Goal: Task Accomplishment & Management: Use online tool/utility

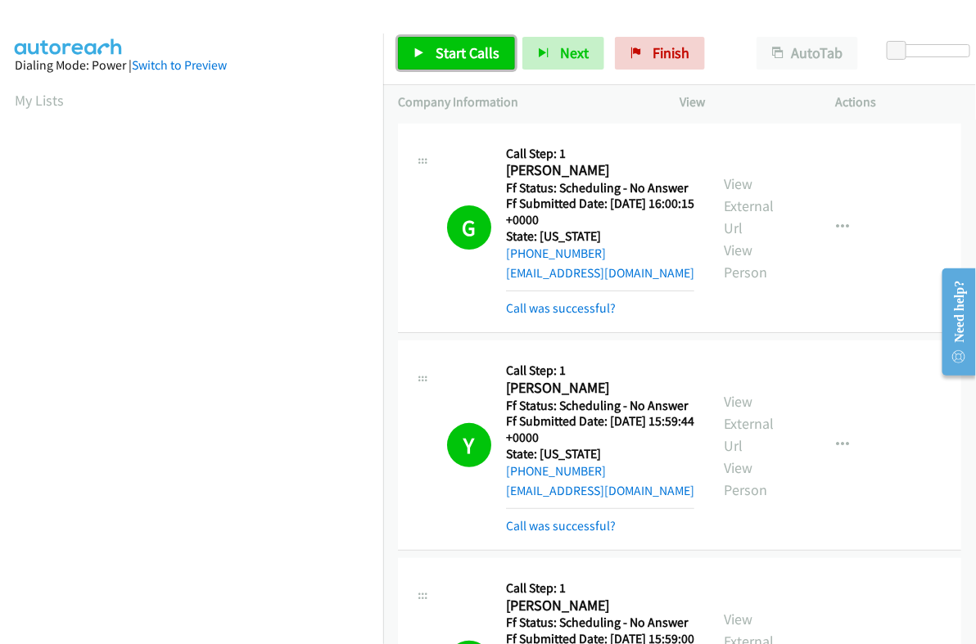
scroll to position [278, 0]
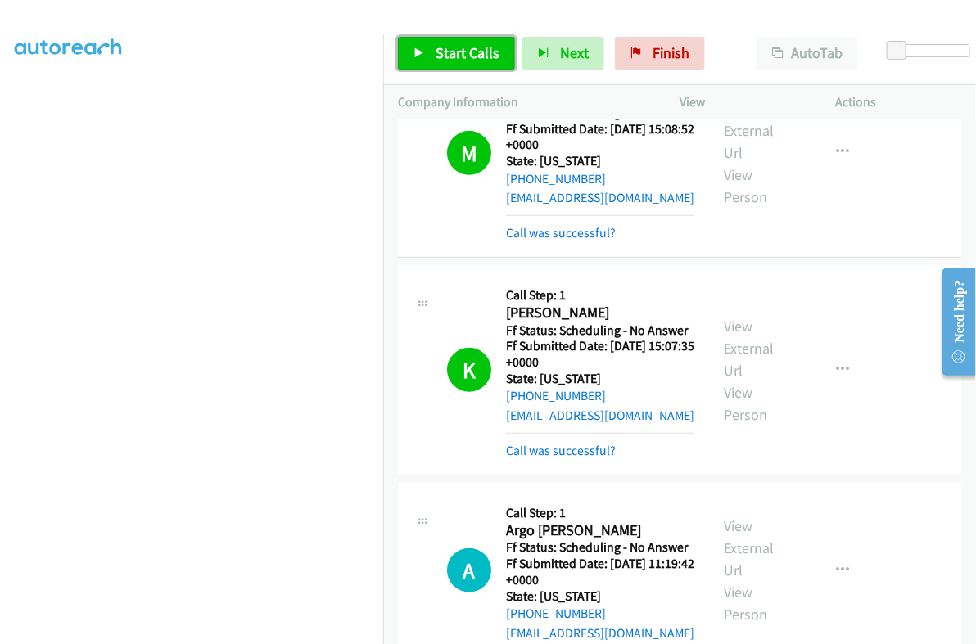
click at [454, 48] on span "Start Calls" at bounding box center [468, 52] width 64 height 19
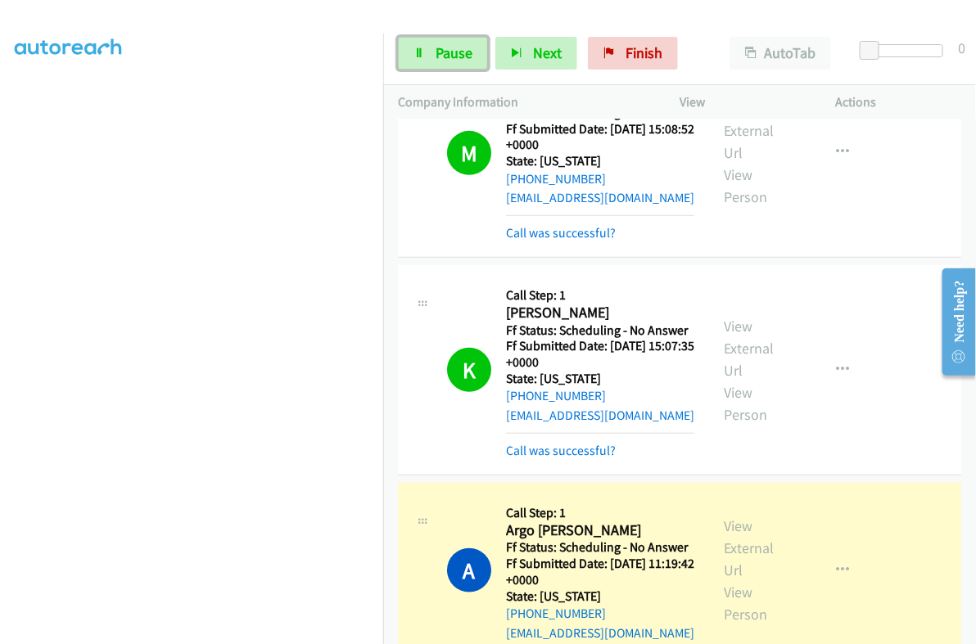
drag, startPoint x: 414, startPoint y: 47, endPoint x: 615, endPoint y: 169, distance: 234.8
click at [414, 46] on link "Pause" at bounding box center [443, 53] width 90 height 33
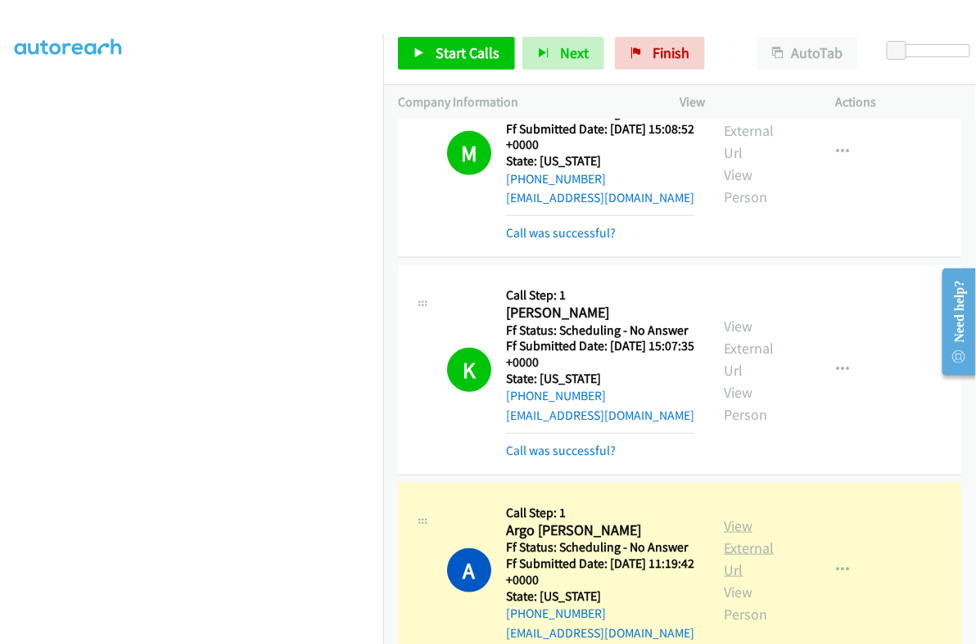
click at [742, 519] on link "View External Url" at bounding box center [749, 548] width 50 height 63
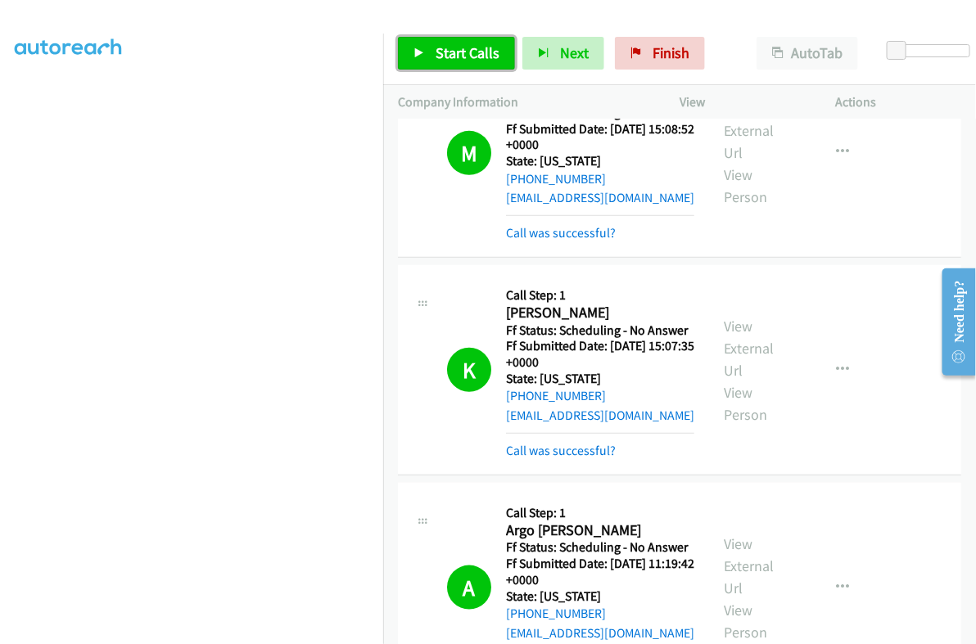
click at [450, 51] on span "Start Calls" at bounding box center [468, 52] width 64 height 19
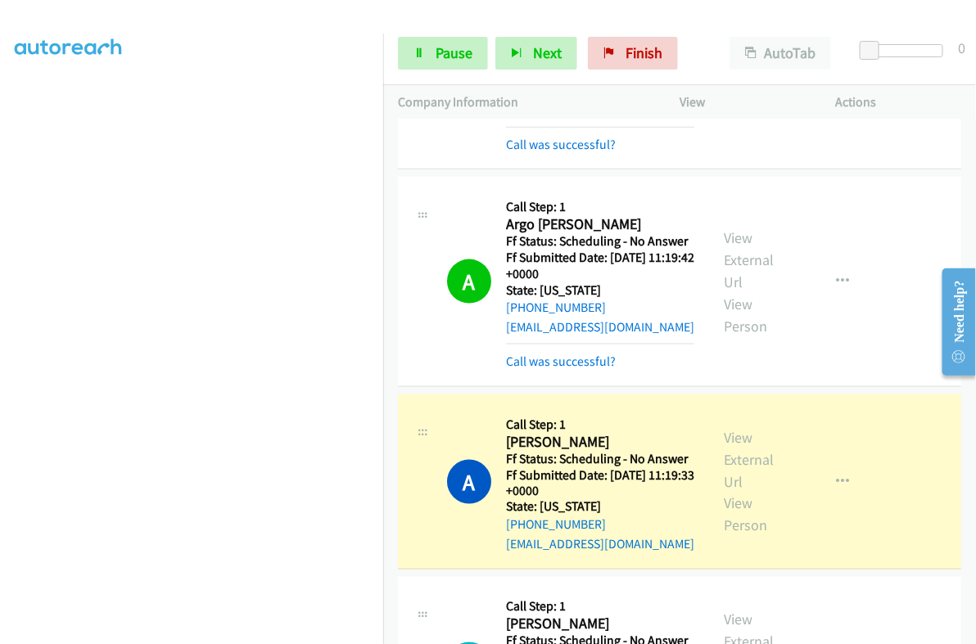
scroll to position [2660, 0]
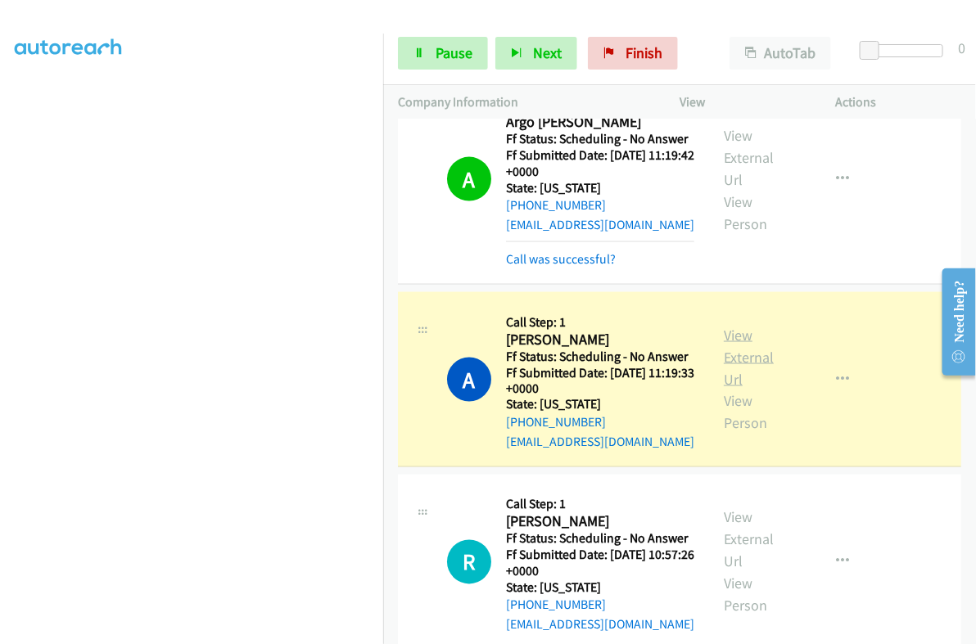
click at [735, 350] on link "View External Url" at bounding box center [749, 357] width 50 height 63
drag, startPoint x: 436, startPoint y: 52, endPoint x: 545, endPoint y: 26, distance: 112.8
click at [436, 53] on span "Pause" at bounding box center [454, 52] width 37 height 19
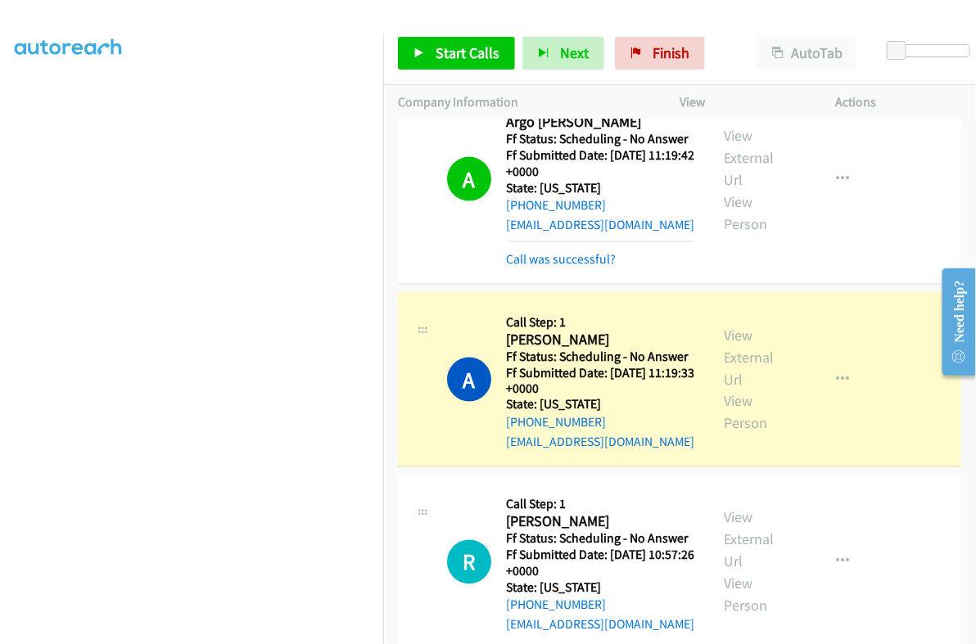
scroll to position [278, 0]
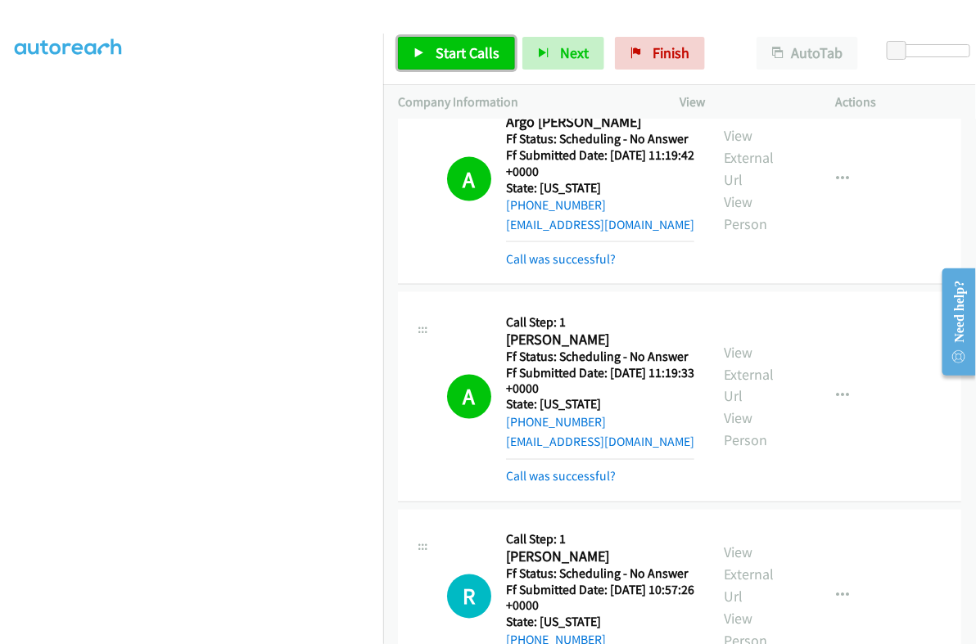
click at [462, 37] on link "Start Calls" at bounding box center [456, 53] width 117 height 33
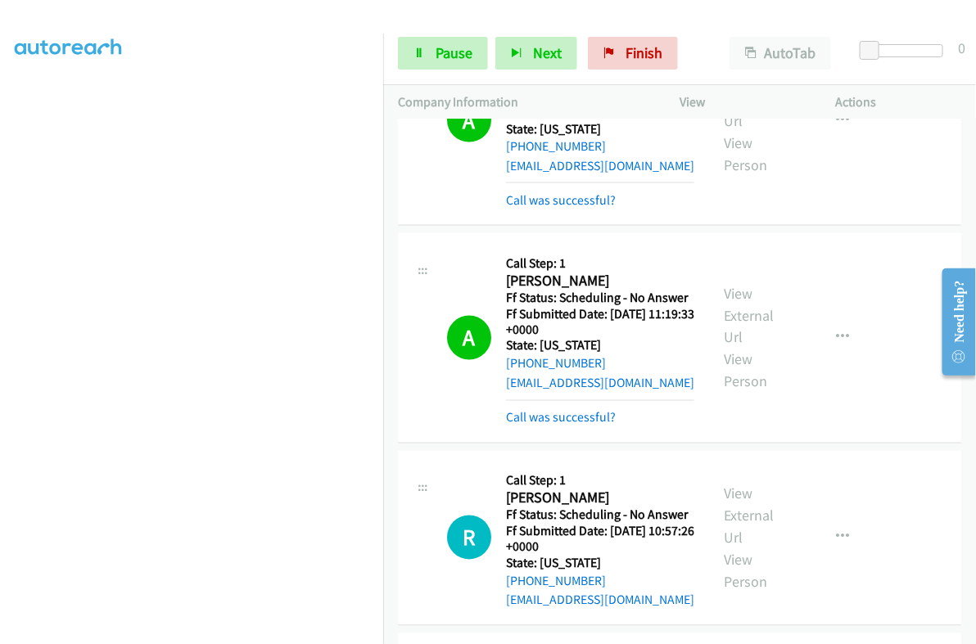
scroll to position [2762, 0]
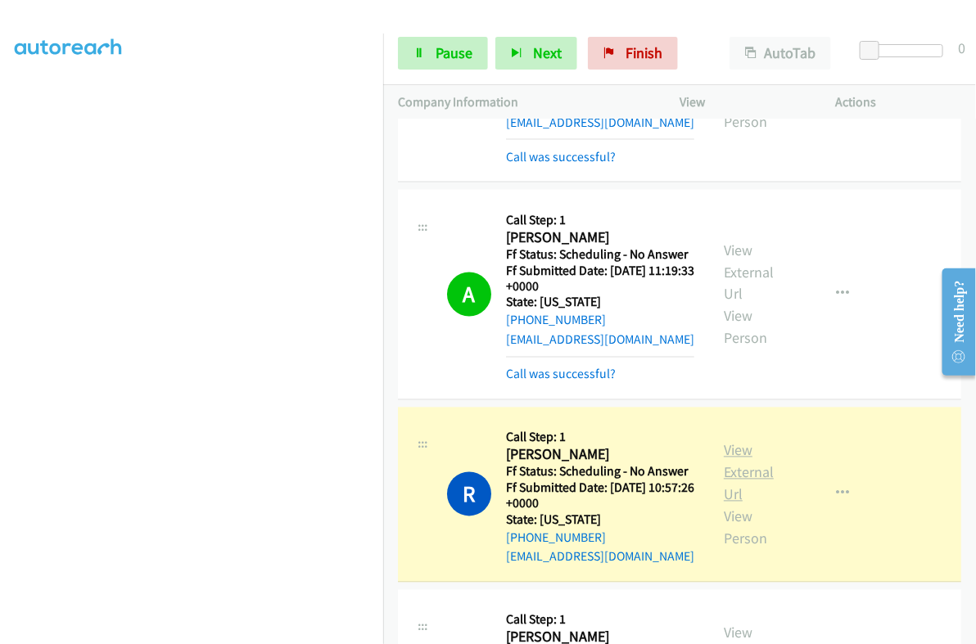
click at [736, 448] on link "View External Url" at bounding box center [749, 472] width 50 height 63
click at [463, 53] on span "Pause" at bounding box center [454, 52] width 37 height 19
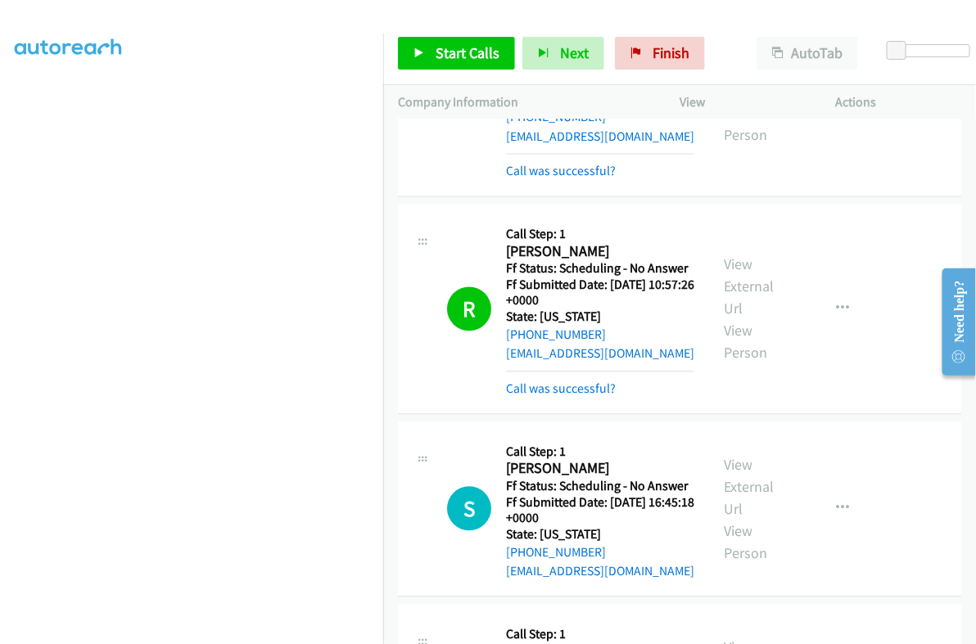
scroll to position [2967, 0]
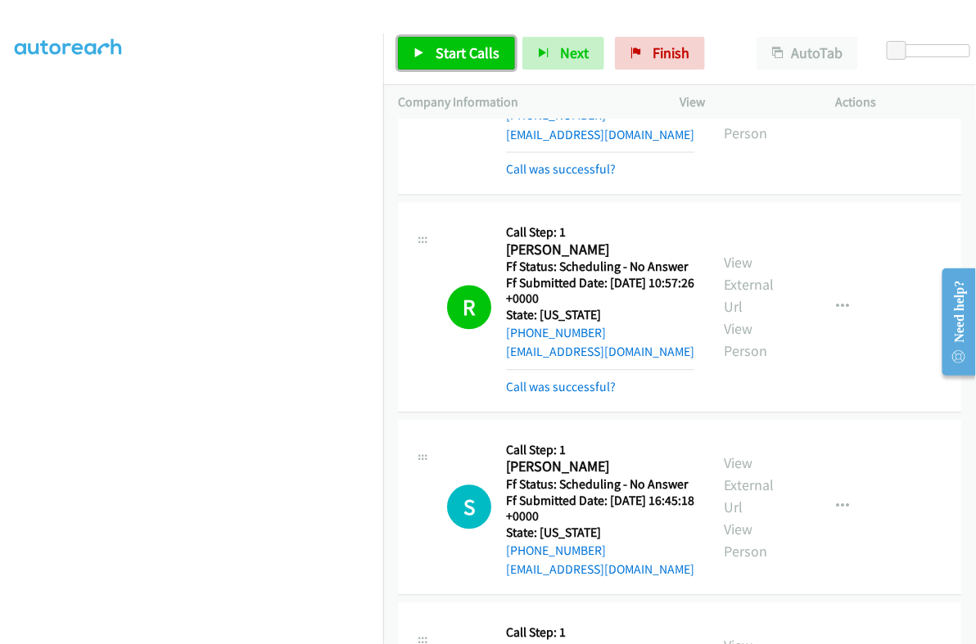
click at [454, 54] on span "Start Calls" at bounding box center [468, 52] width 64 height 19
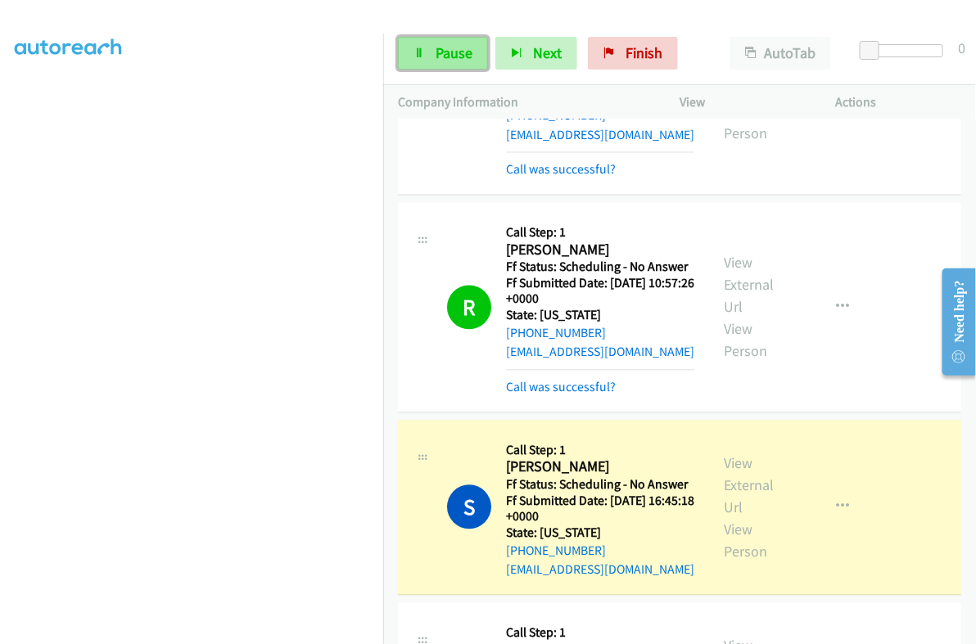
click at [448, 58] on span "Pause" at bounding box center [454, 52] width 37 height 19
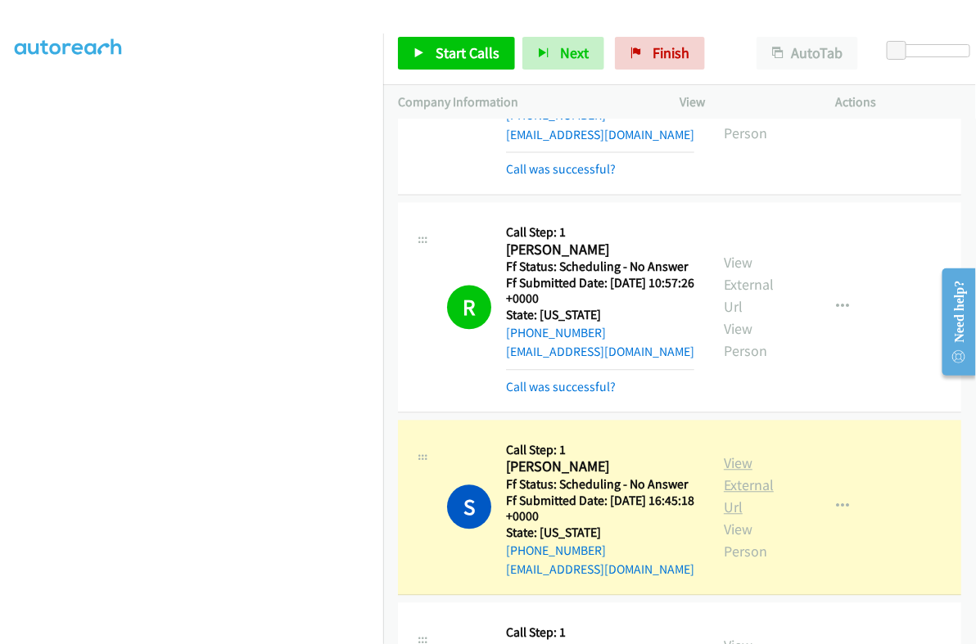
click at [729, 458] on link "View External Url" at bounding box center [749, 485] width 50 height 63
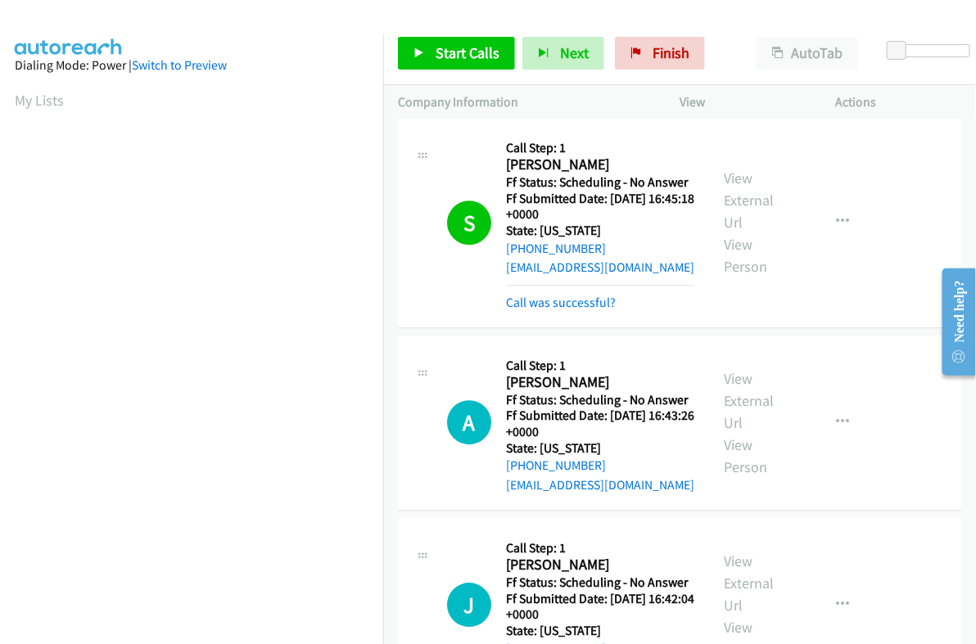
scroll to position [3274, 0]
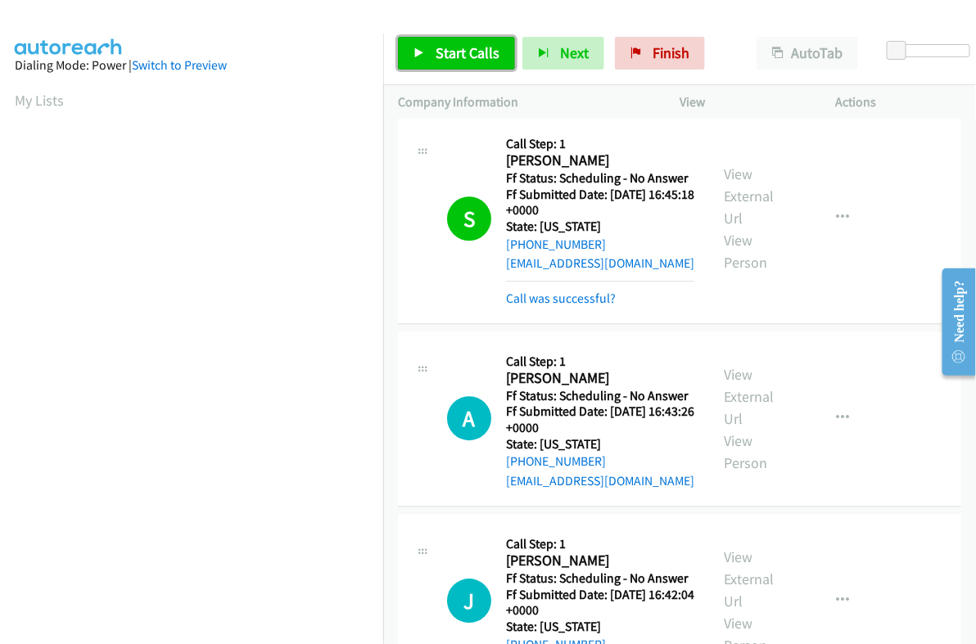
click at [438, 46] on span "Start Calls" at bounding box center [468, 52] width 64 height 19
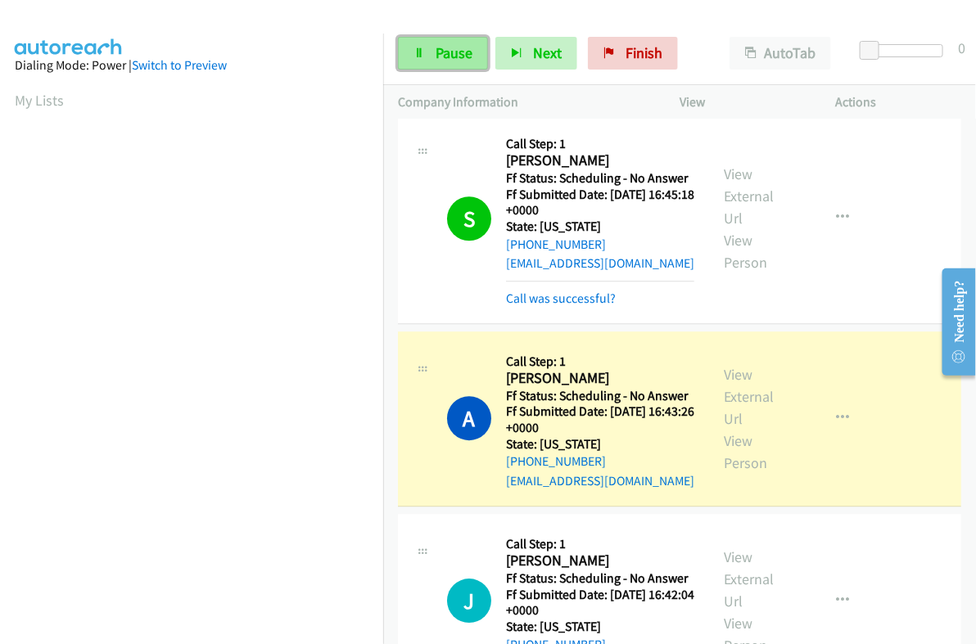
click at [467, 56] on span "Pause" at bounding box center [454, 52] width 37 height 19
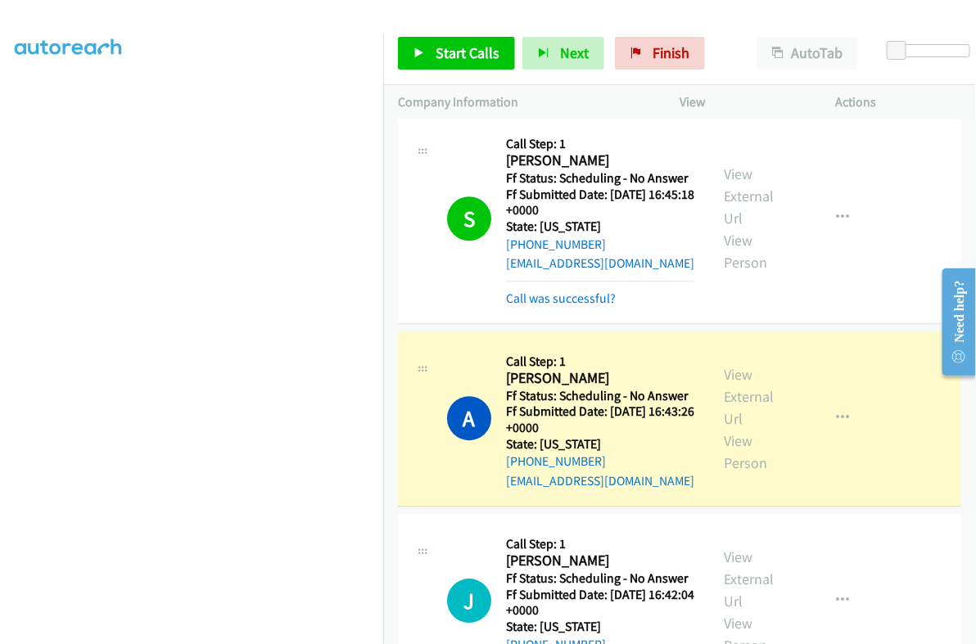
scroll to position [278, 0]
click at [738, 386] on link "View External Url" at bounding box center [749, 396] width 50 height 63
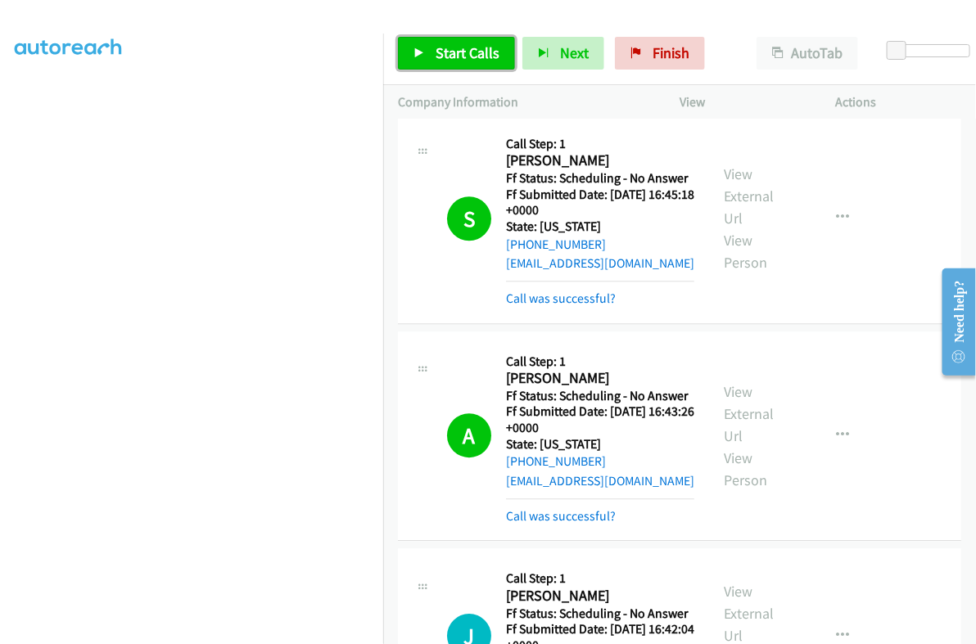
click at [466, 47] on span "Start Calls" at bounding box center [468, 52] width 64 height 19
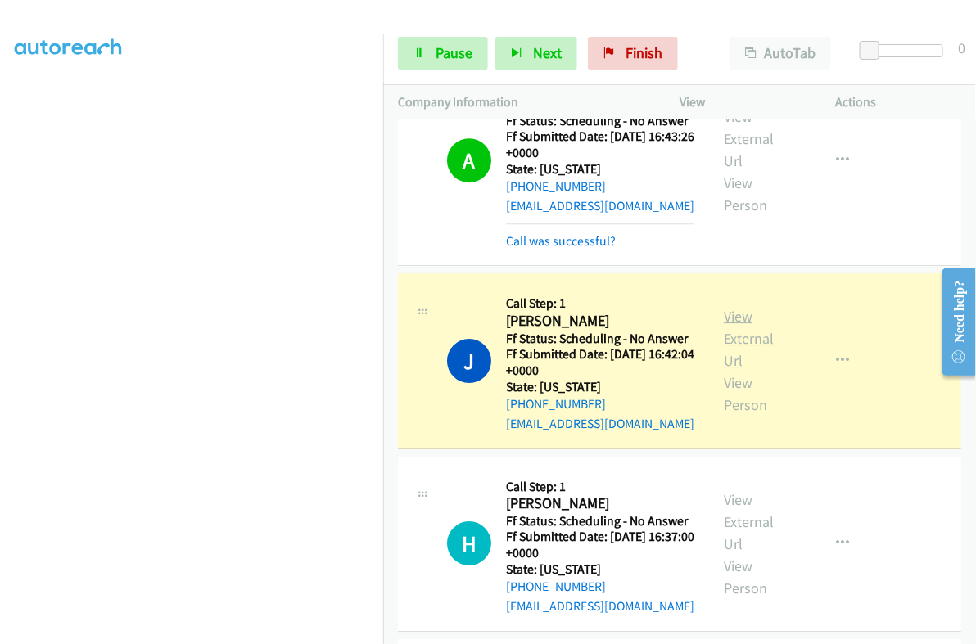
scroll to position [3582, 0]
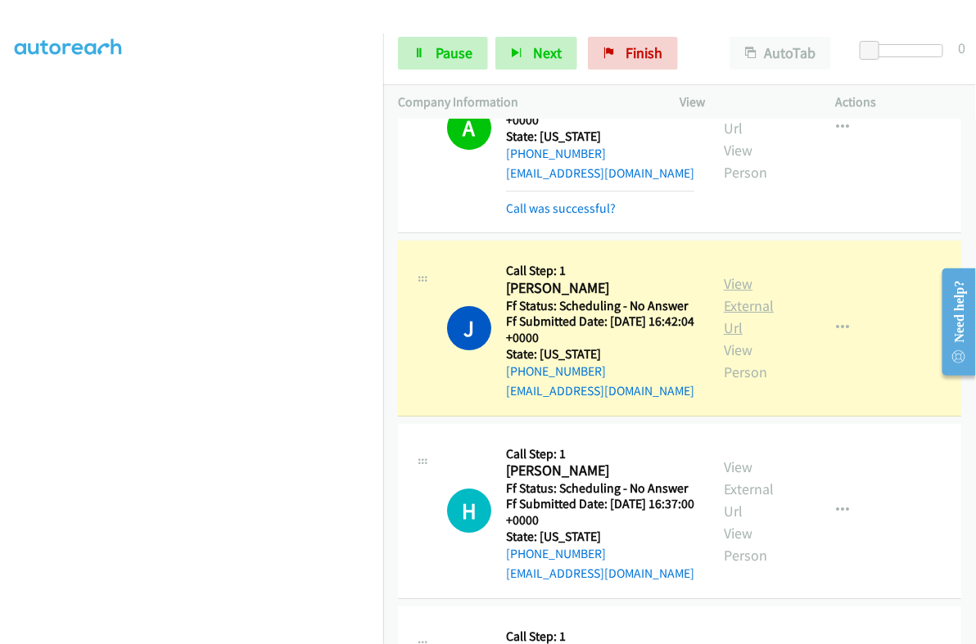
click at [738, 292] on link "View External Url" at bounding box center [749, 305] width 50 height 63
click at [448, 51] on span "Pause" at bounding box center [454, 52] width 37 height 19
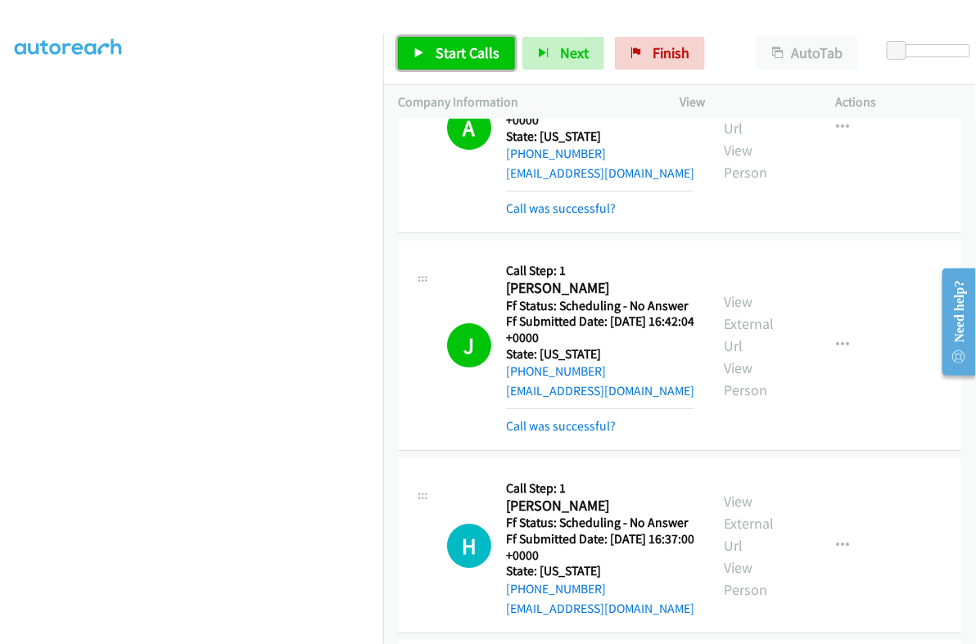
click at [422, 62] on link "Start Calls" at bounding box center [456, 53] width 117 height 33
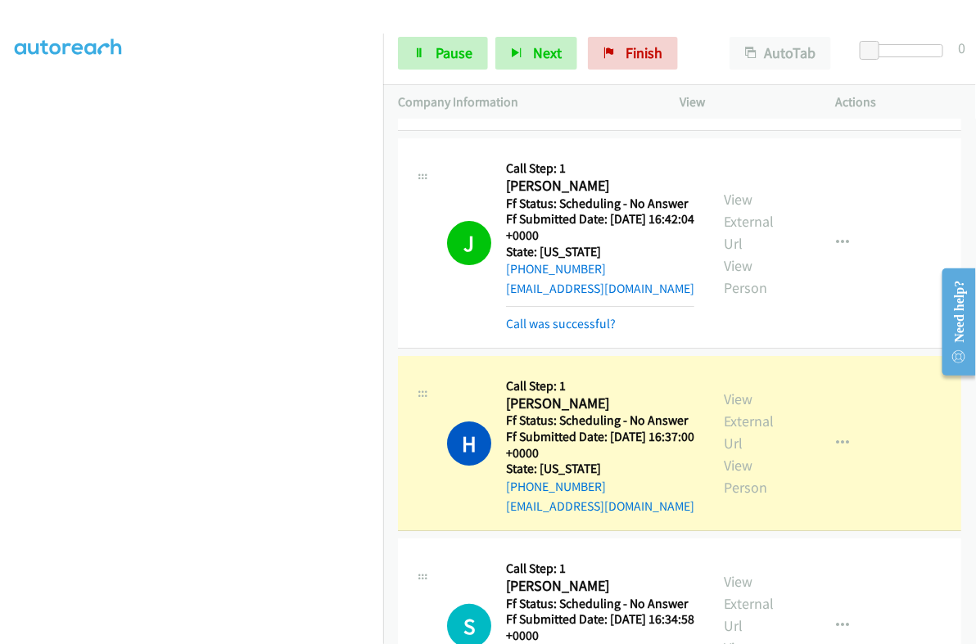
click at [529, 396] on h2 "[PERSON_NAME]" at bounding box center [600, 404] width 188 height 19
copy h2 "Hayley"
click at [457, 48] on span "Pause" at bounding box center [454, 52] width 37 height 19
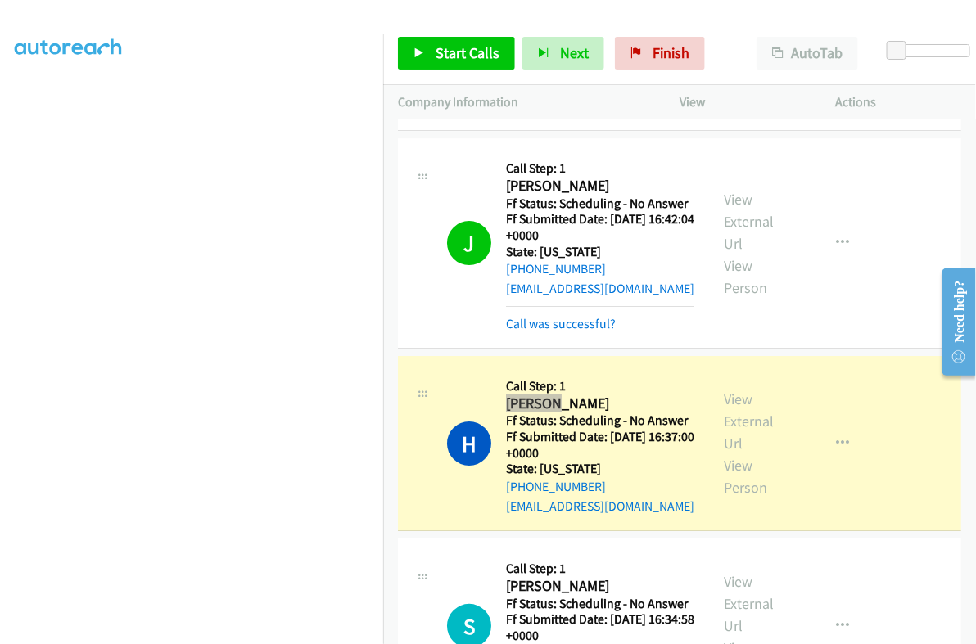
scroll to position [0, 0]
click at [726, 391] on link "View External Url" at bounding box center [749, 421] width 50 height 63
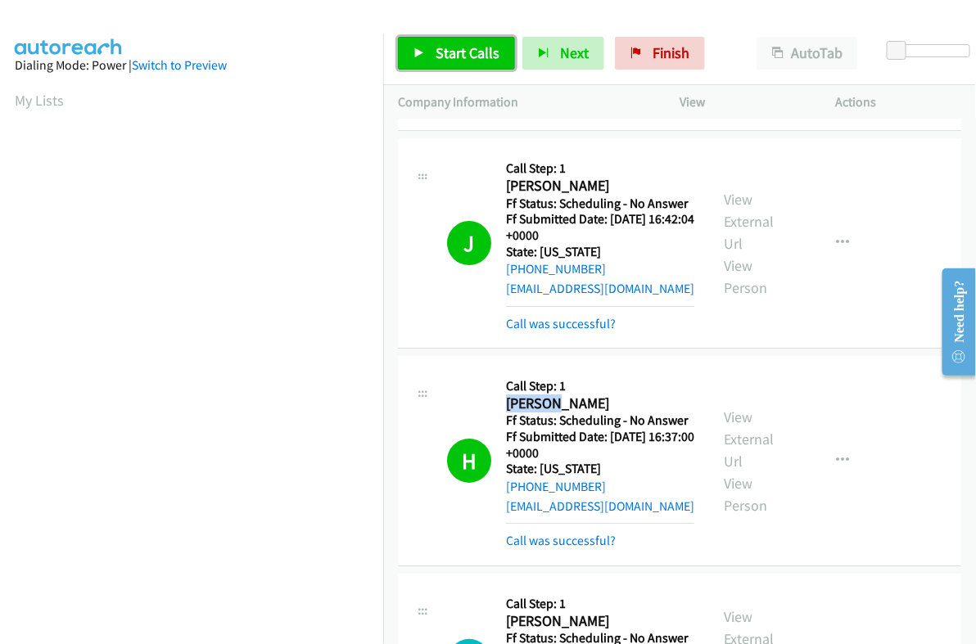
click at [447, 44] on span "Start Calls" at bounding box center [468, 52] width 64 height 19
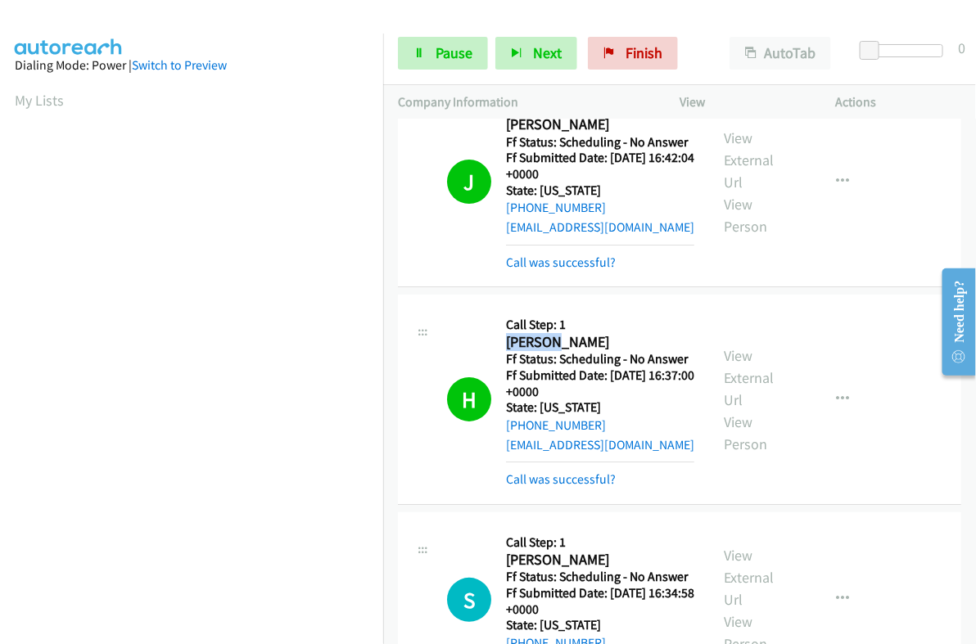
scroll to position [3889, 0]
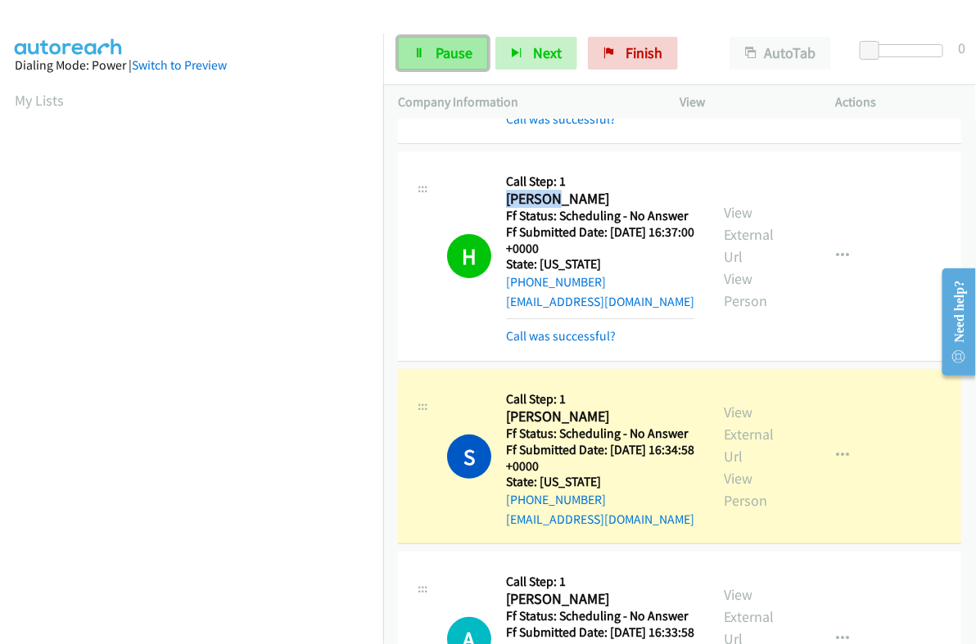
click at [422, 46] on link "Pause" at bounding box center [443, 53] width 90 height 33
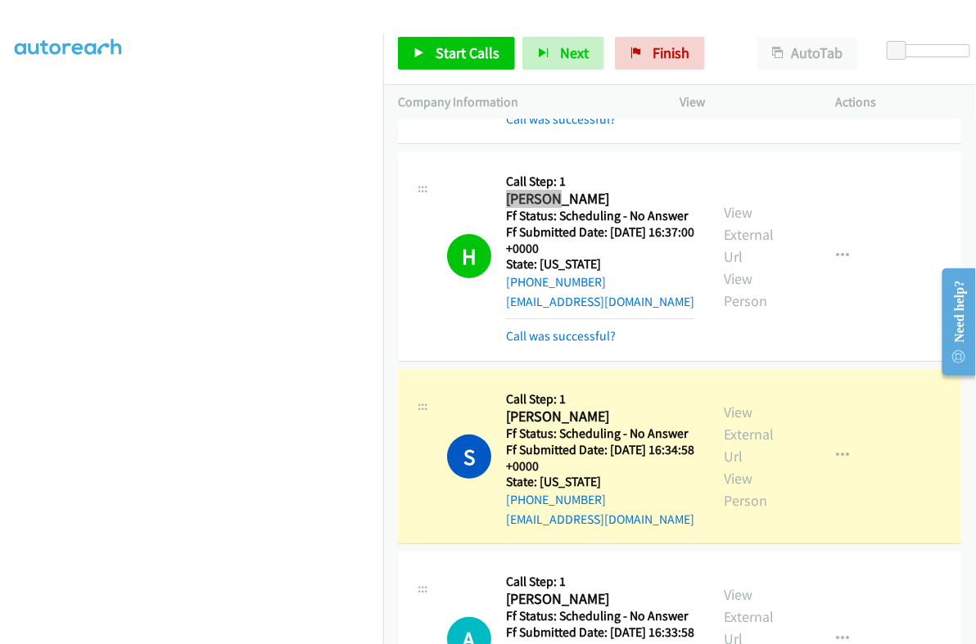
scroll to position [278, 0]
click at [742, 418] on div "View External Url View Person" at bounding box center [757, 456] width 67 height 111
click at [725, 403] on link "View External Url" at bounding box center [749, 434] width 50 height 63
